Goal: Entertainment & Leisure: Consume media (video, audio)

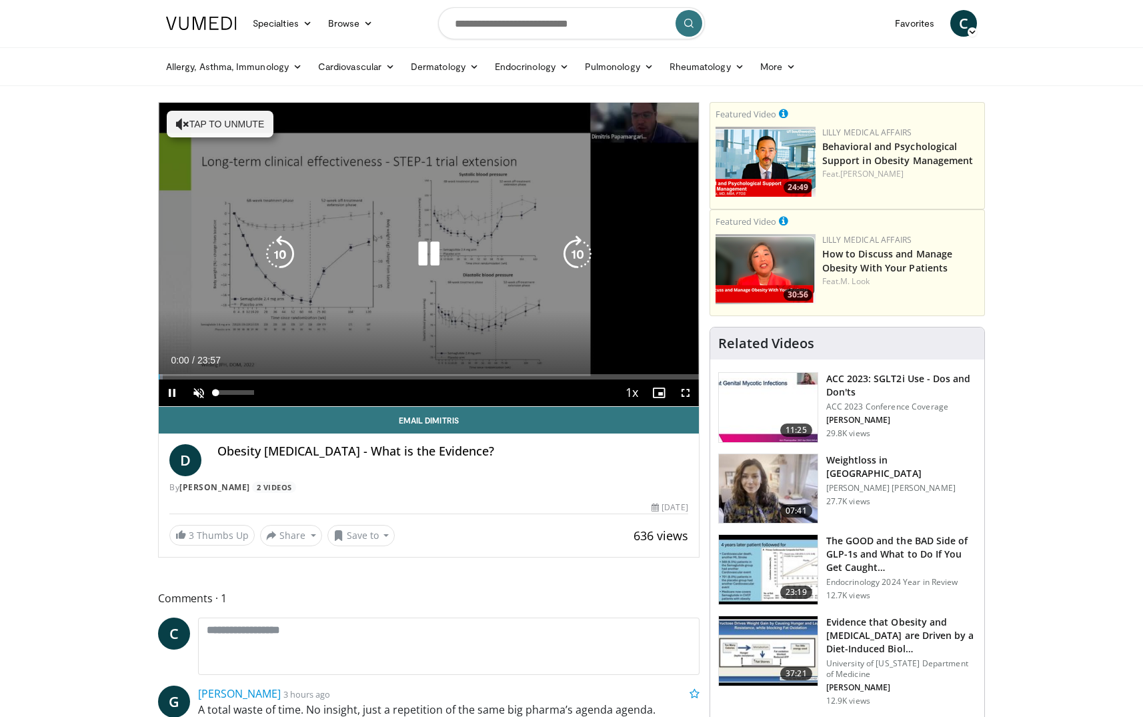
click at [197, 392] on span "Video Player" at bounding box center [198, 392] width 27 height 27
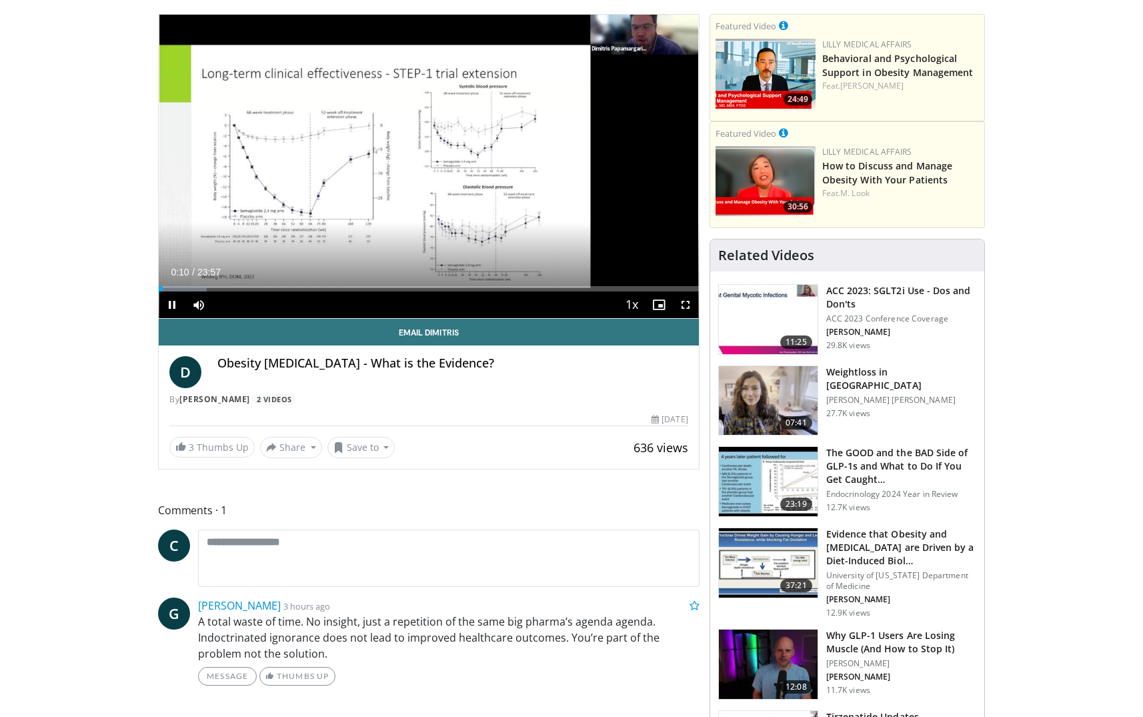
scroll to position [91, 0]
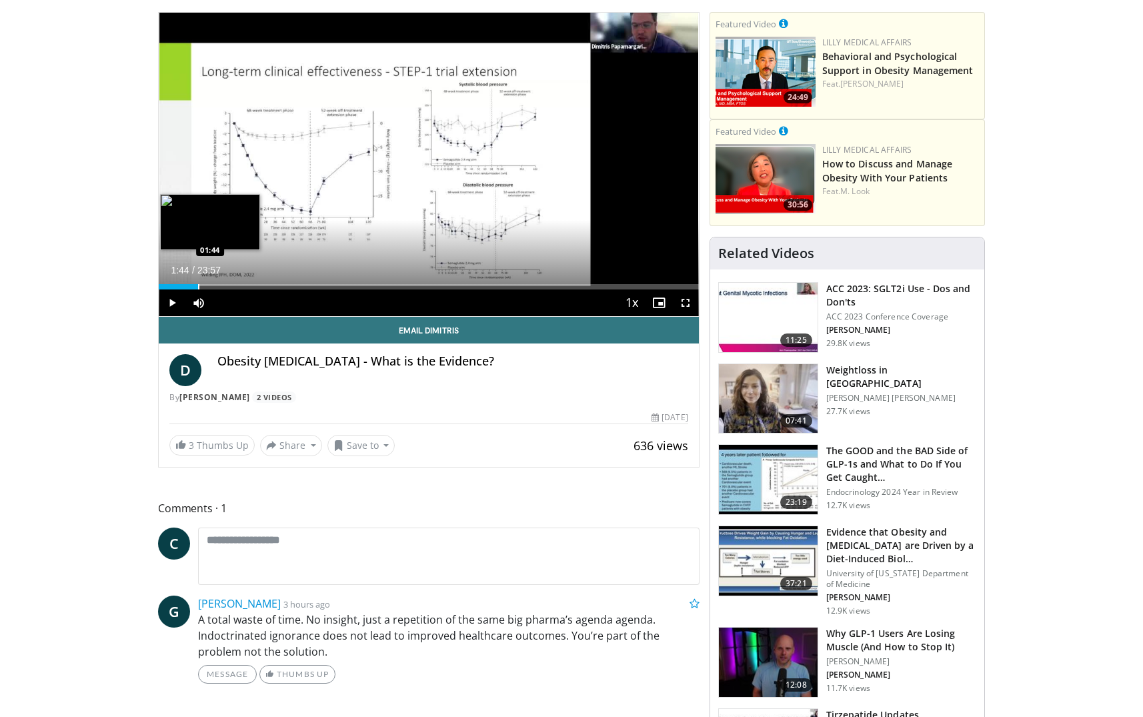
drag, startPoint x: 169, startPoint y: 287, endPoint x: 198, endPoint y: 288, distance: 28.7
click at [198, 288] on div "Progress Bar" at bounding box center [198, 286] width 1 height 5
drag, startPoint x: 203, startPoint y: 287, endPoint x: 193, endPoint y: 287, distance: 10.0
click at [193, 287] on div "Progress Bar" at bounding box center [193, 286] width 1 height 5
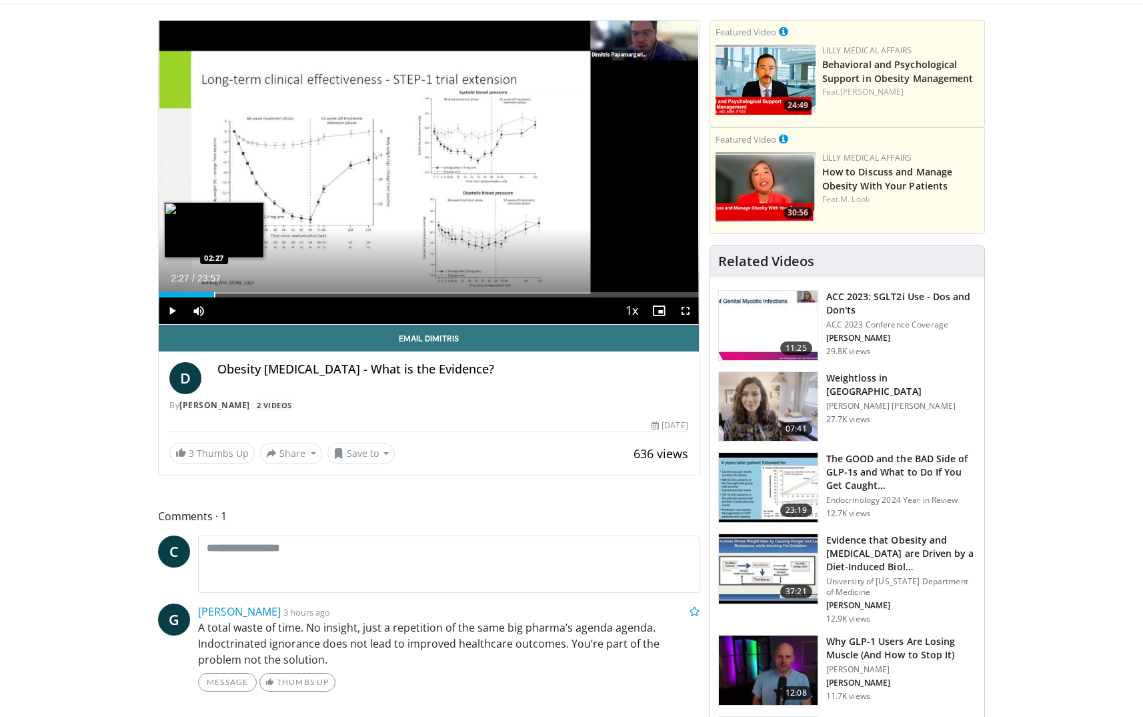
scroll to position [86, 0]
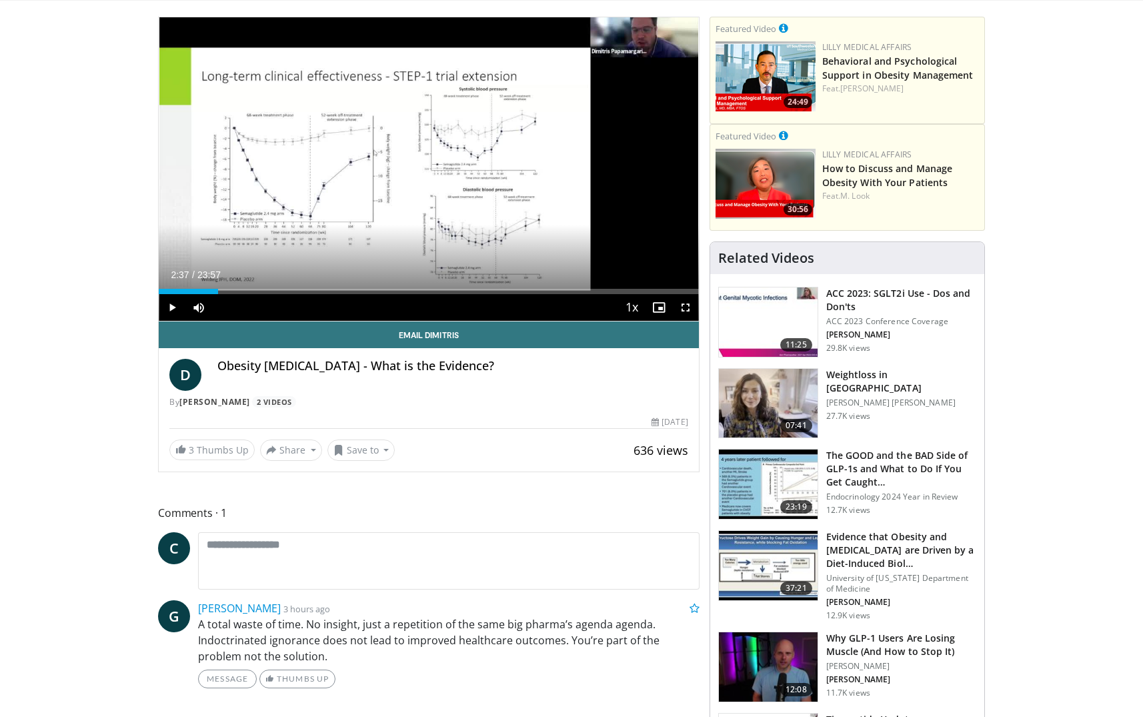
drag, startPoint x: 204, startPoint y: 287, endPoint x: 218, endPoint y: 293, distance: 15.2
click at [218, 293] on div "Loaded : 9.04% 02:37 02:37" at bounding box center [429, 291] width 540 height 5
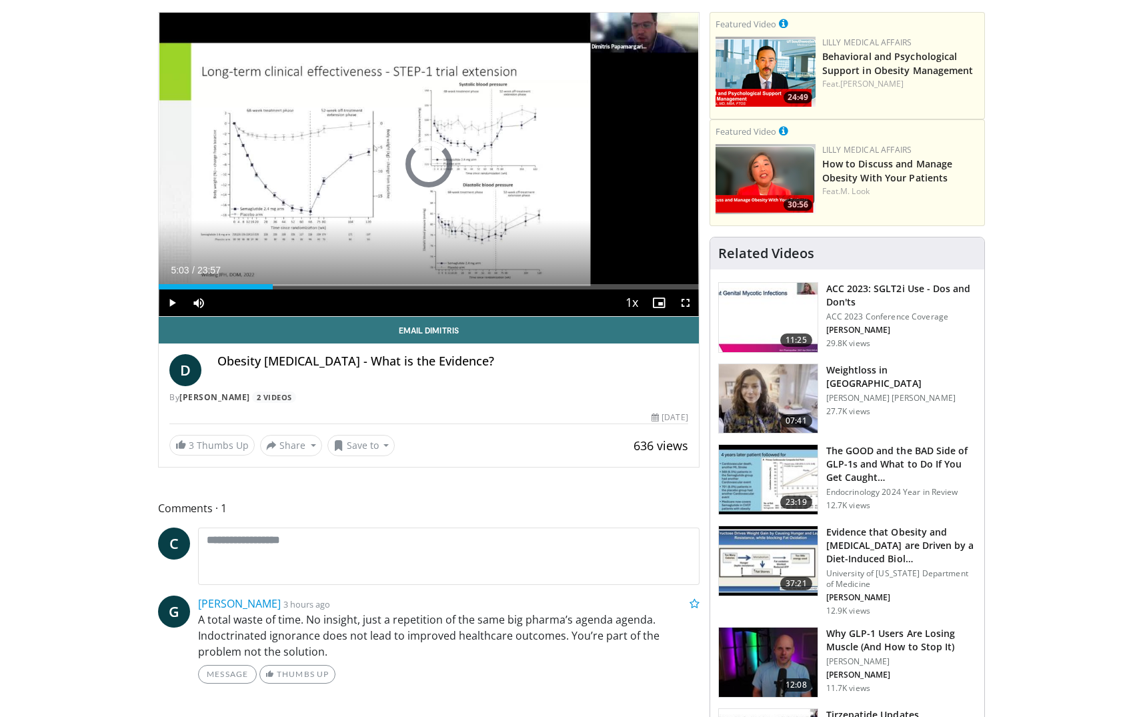
drag, startPoint x: 234, startPoint y: 286, endPoint x: 273, endPoint y: 290, distance: 39.5
click at [273, 290] on div "Current Time 5:03 / Duration 23:57 Play Skip Backward Skip Forward Mute 16% Loa…" at bounding box center [429, 302] width 540 height 27
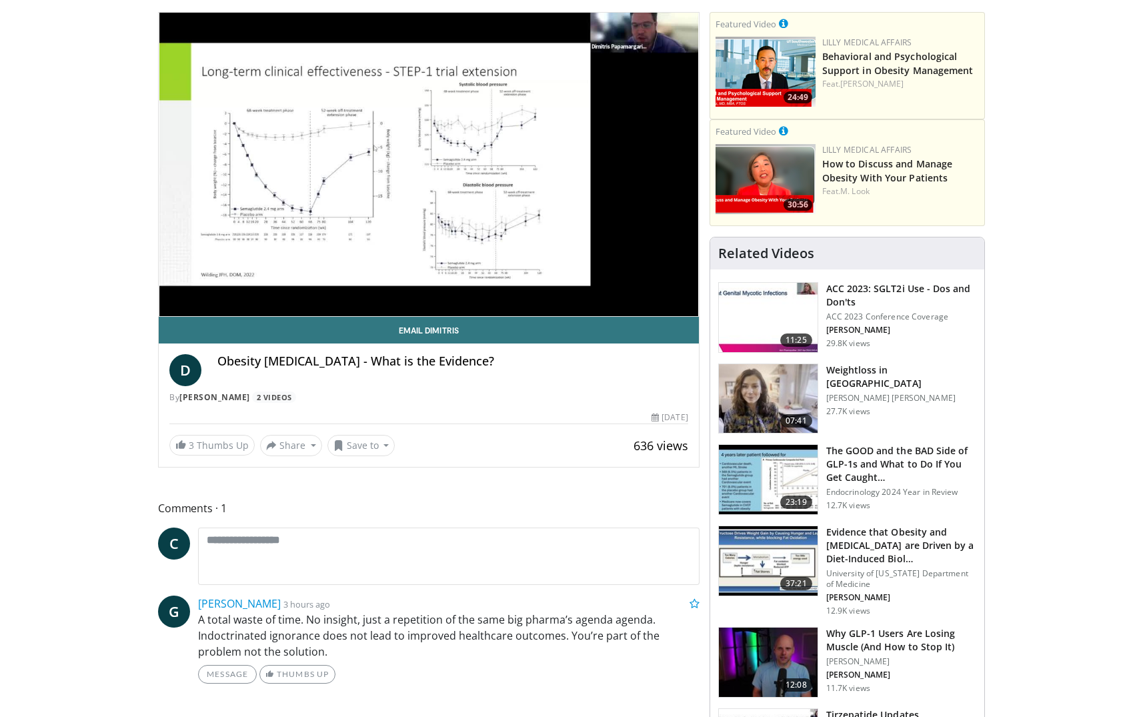
scroll to position [83, 0]
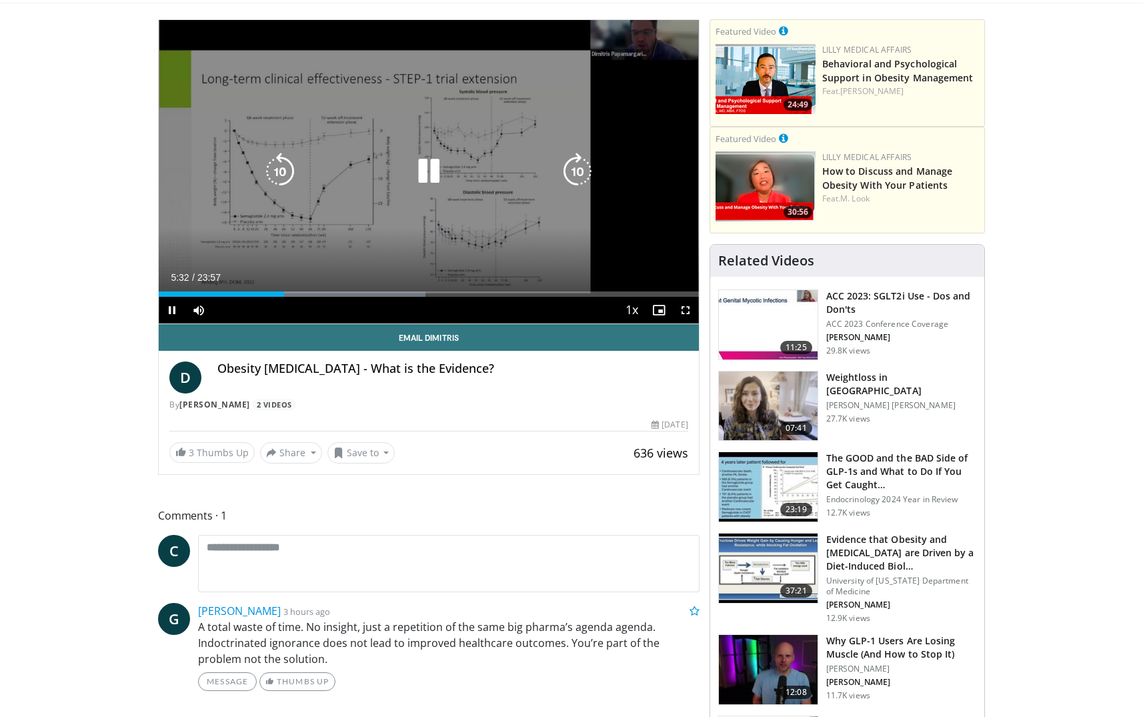
click at [310, 297] on div "Current Time 5:32 / Duration 23:57 Pause Skip Backward Skip Forward Mute 16% Lo…" at bounding box center [429, 310] width 540 height 27
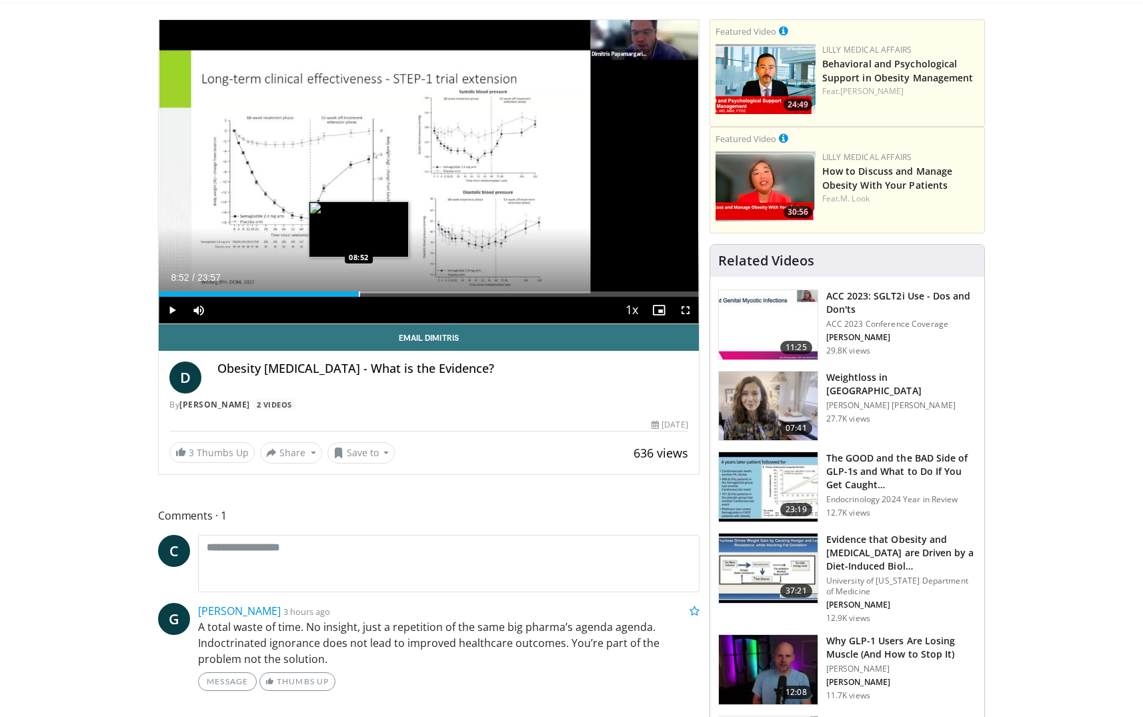
drag, startPoint x: 284, startPoint y: 293, endPoint x: 359, endPoint y: 295, distance: 74.7
click at [359, 295] on div "Progress Bar" at bounding box center [359, 293] width 1 height 5
